Goal: Find specific page/section: Find specific page/section

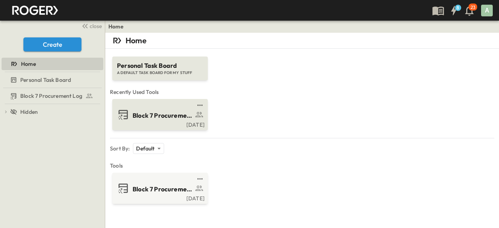
click at [144, 112] on span "Block 7 Procurement Log" at bounding box center [163, 115] width 60 height 9
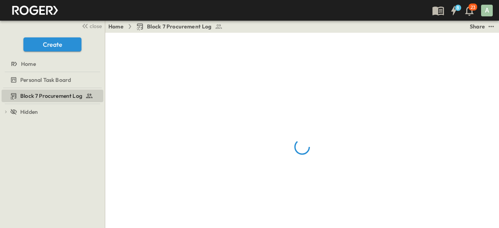
click at [95, 25] on span "close" at bounding box center [96, 26] width 12 height 8
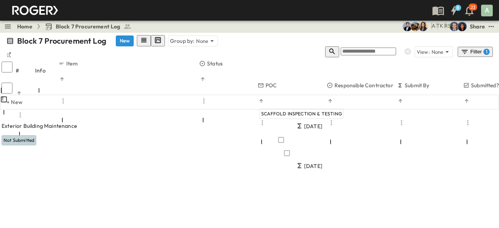
click at [479, 48] on div "Filter 1" at bounding box center [475, 52] width 29 height 8
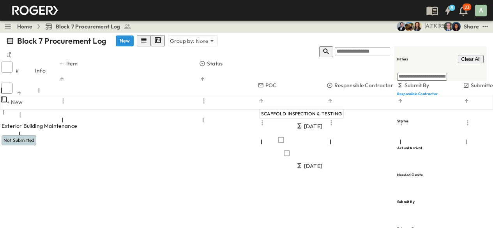
click at [483, 55] on button "Clear All" at bounding box center [471, 59] width 26 height 8
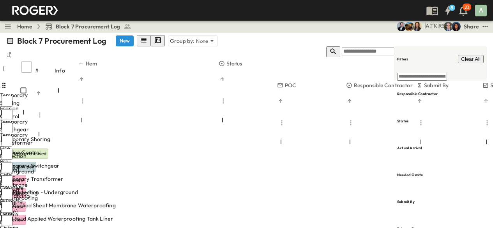
click at [348, 47] on div "Block 7 Procurement Log New Group by: None View: None Filter" at bounding box center [246, 46] width 493 height 27
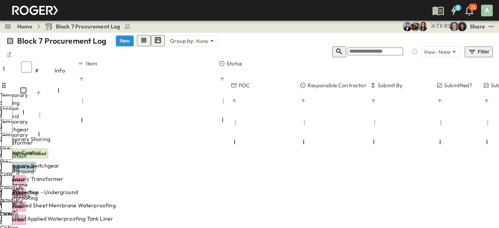
scroll to position [0, 50]
click at [413, 48] on div "Block 7 Procurement Log New Group by: None View: None Filter" at bounding box center [249, 46] width 499 height 27
click at [372, 98] on icon "Sort" at bounding box center [369, 100] width 5 height 5
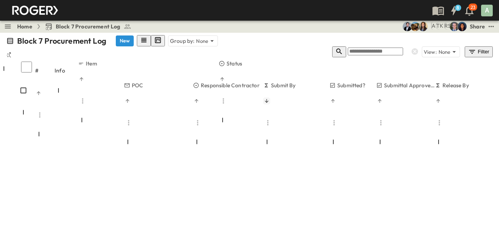
scroll to position [636, 153]
